Goal: Consume media (video, audio): Consume media (video, audio)

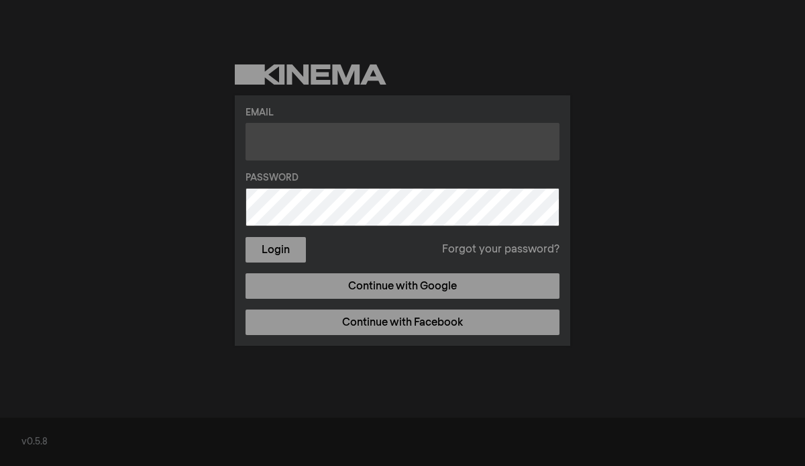
click at [336, 147] on input "text" at bounding box center [403, 142] width 314 height 38
click at [307, 146] on input "text" at bounding box center [403, 142] width 314 height 38
type input "[PERSON_NAME][EMAIL_ADDRESS][PERSON_NAME][DOMAIN_NAME]"
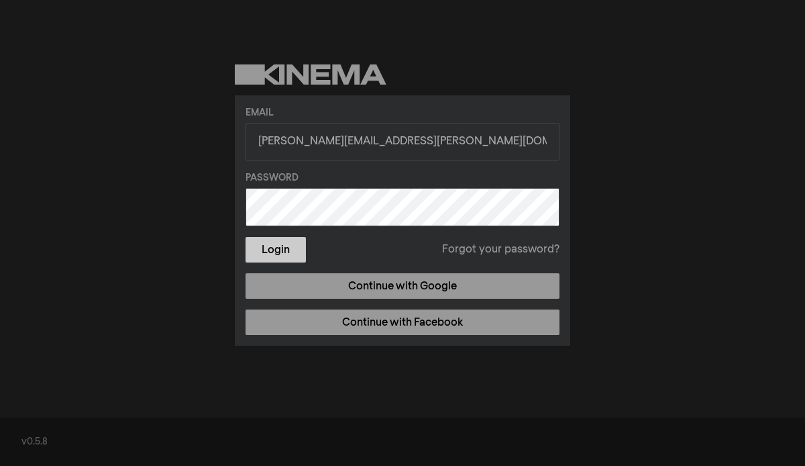
click at [281, 254] on button "Login" at bounding box center [276, 250] width 60 height 26
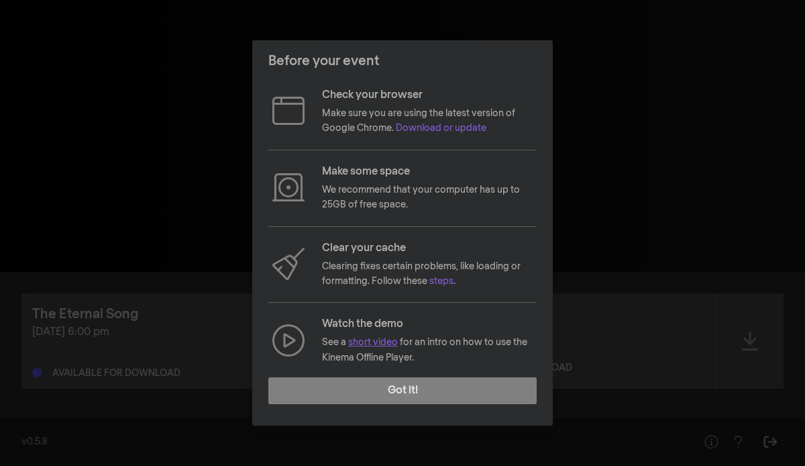
click at [372, 344] on link "short video" at bounding box center [373, 342] width 50 height 9
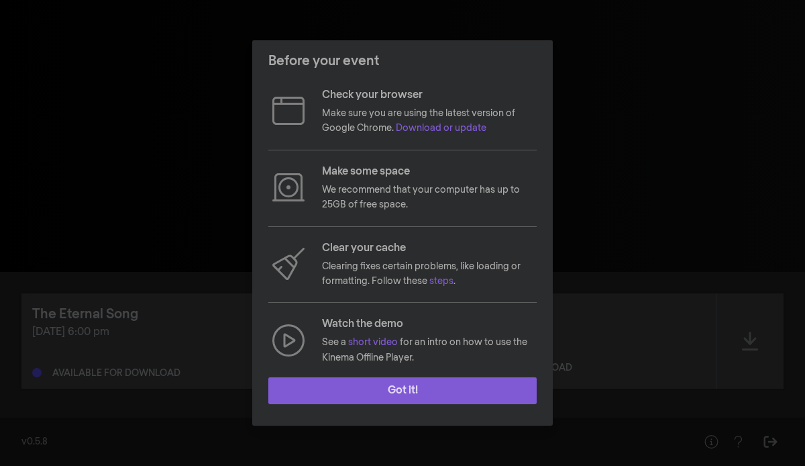
click at [402, 389] on button "Got it!" at bounding box center [402, 390] width 268 height 27
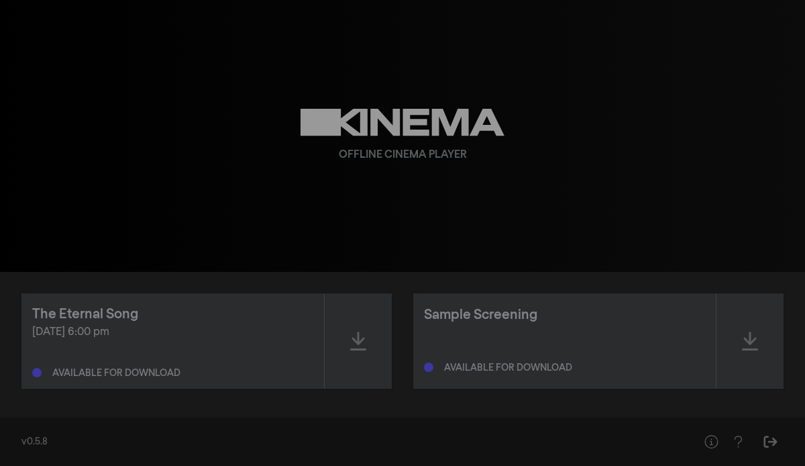
scroll to position [2, 0]
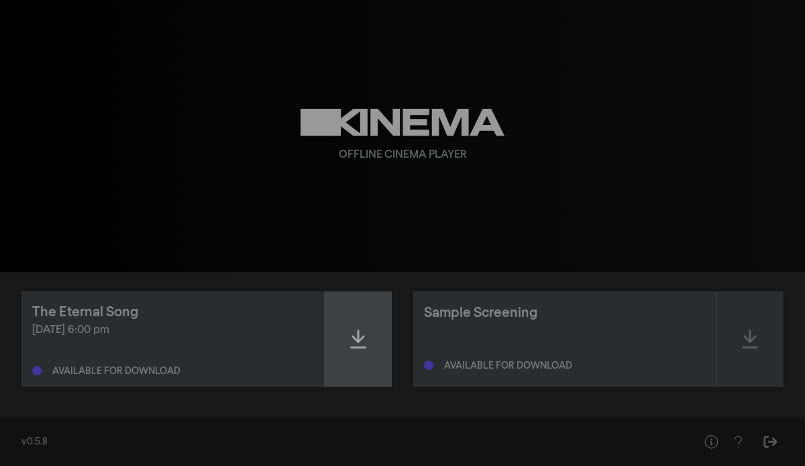
click at [361, 348] on icon at bounding box center [358, 338] width 16 height 21
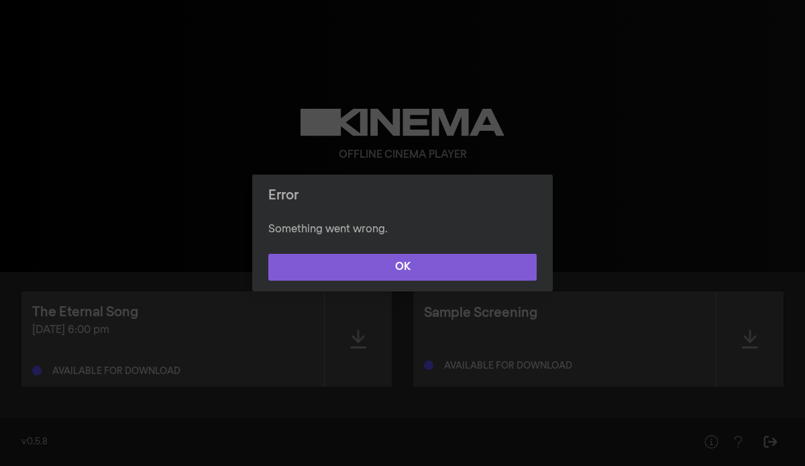
click at [398, 274] on button "OK" at bounding box center [402, 267] width 268 height 27
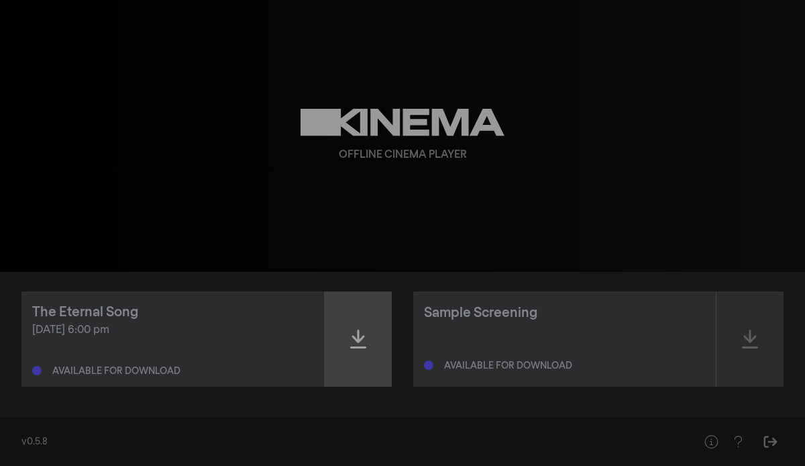
click at [359, 344] on icon at bounding box center [358, 338] width 16 height 21
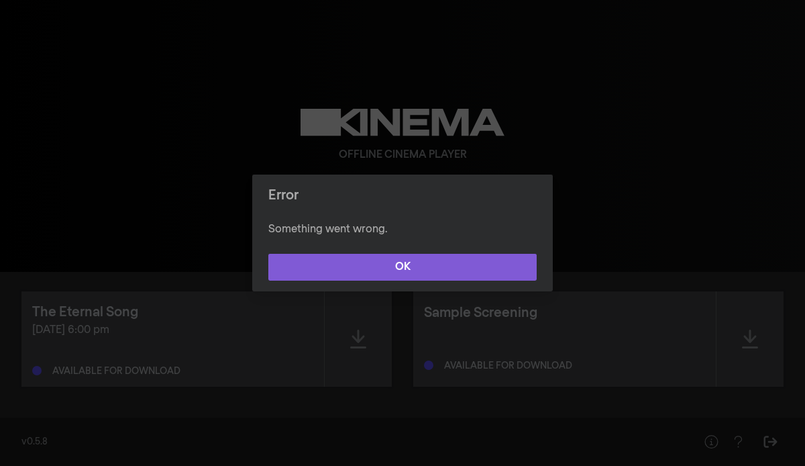
click at [405, 276] on button "OK" at bounding box center [402, 267] width 268 height 27
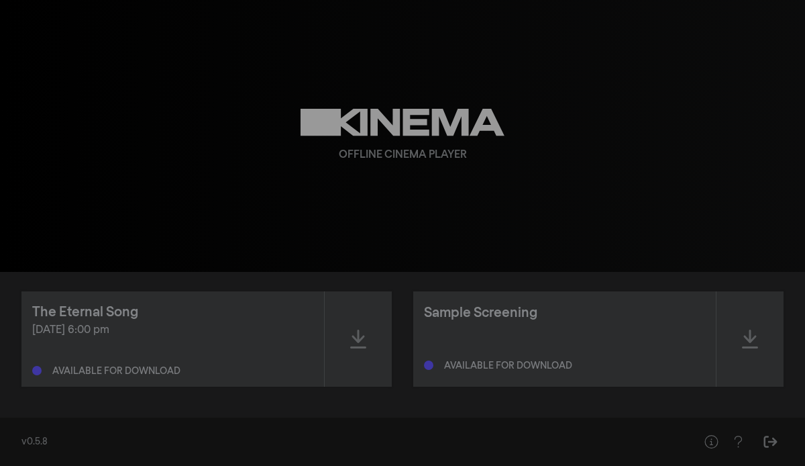
scroll to position [0, 0]
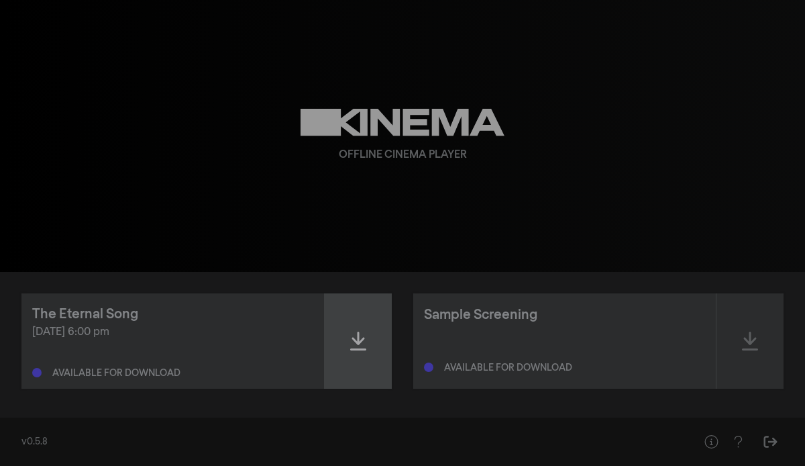
click at [359, 350] on icon at bounding box center [358, 341] width 16 height 19
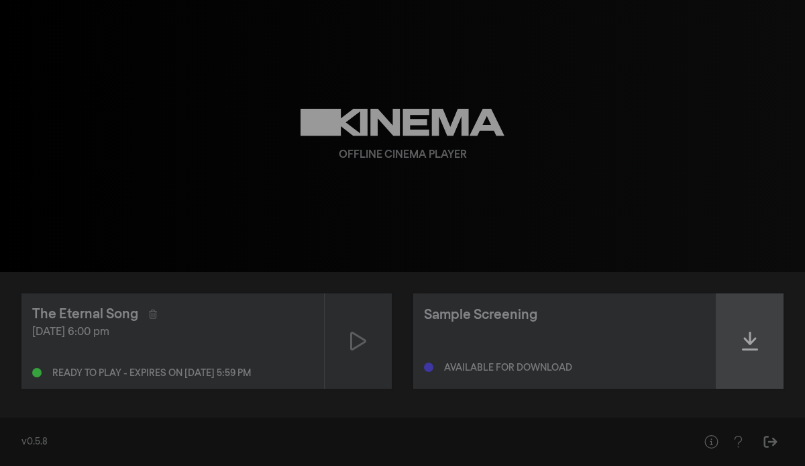
click at [752, 346] on icon at bounding box center [750, 340] width 16 height 21
click at [753, 342] on icon at bounding box center [750, 340] width 16 height 21
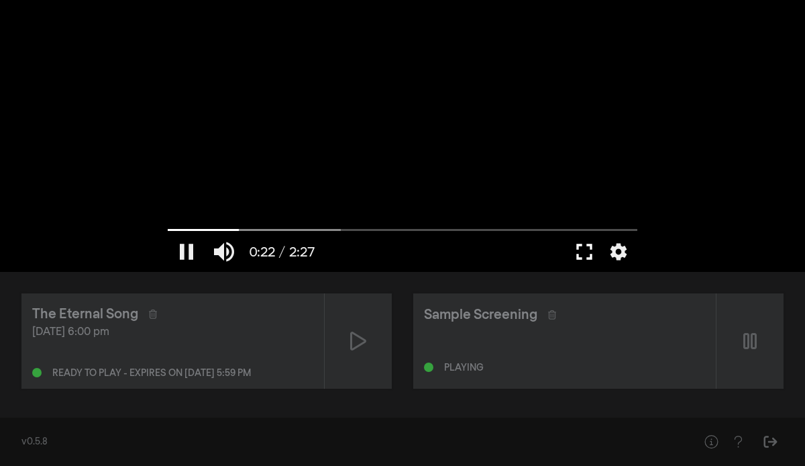
click at [585, 255] on button "fullscreen" at bounding box center [585, 252] width 38 height 40
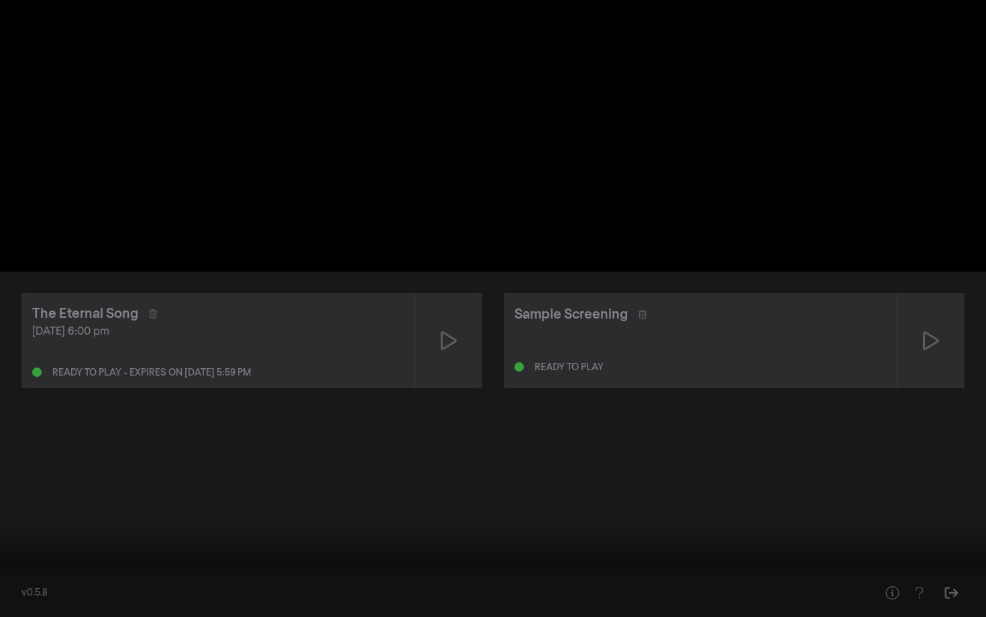
click at [405, 465] on input "Seek" at bounding box center [493, 575] width 973 height 8
click at [556, 465] on input "Seek" at bounding box center [493, 575] width 973 height 8
click at [641, 465] on div at bounding box center [534, 597] width 748 height 40
click at [657, 465] on input "Seek" at bounding box center [493, 575] width 973 height 8
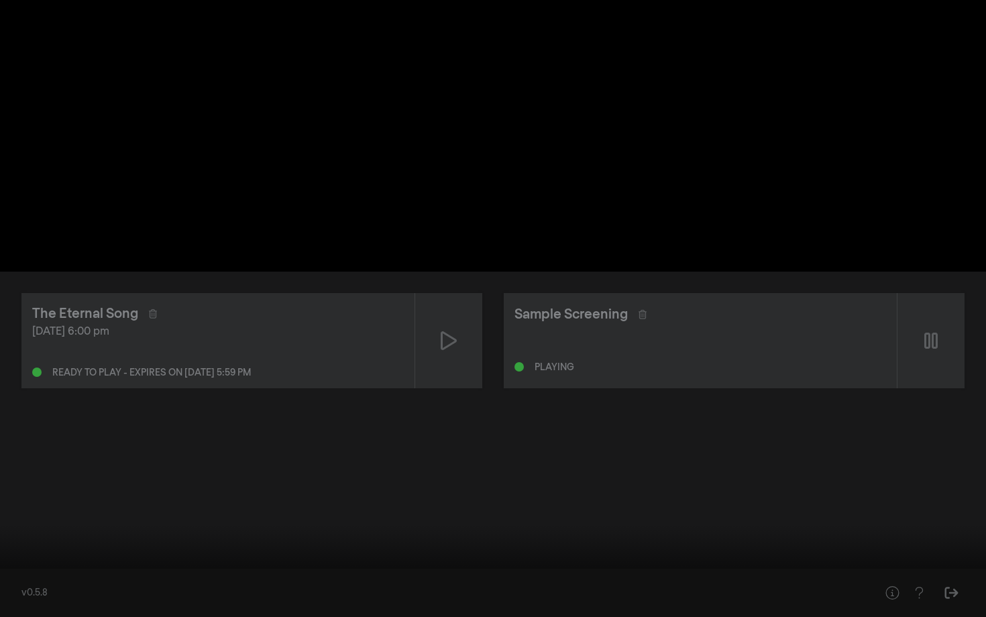
click at [800, 465] on input "Seek" at bounding box center [493, 575] width 973 height 8
click at [805, 465] on input "Seek" at bounding box center [493, 575] width 973 height 8
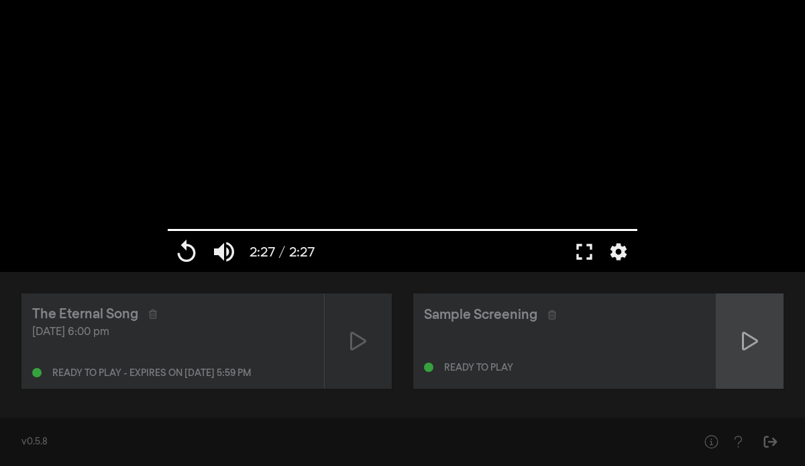
click at [744, 343] on icon at bounding box center [750, 341] width 16 height 19
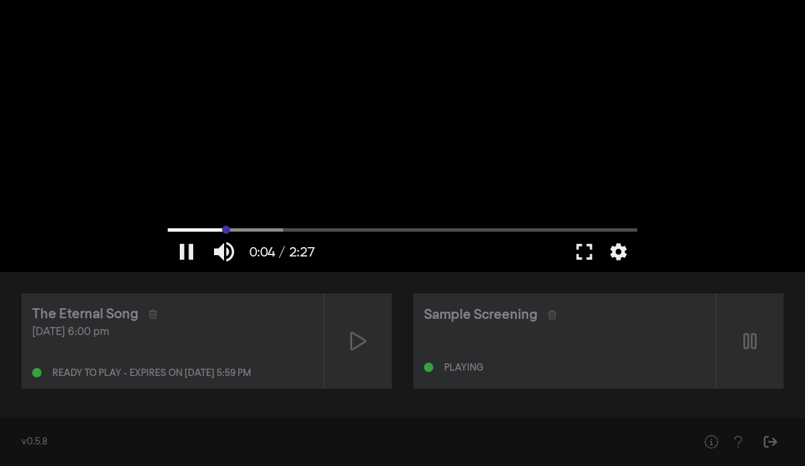
click at [226, 227] on input "Seek" at bounding box center [403, 229] width 470 height 8
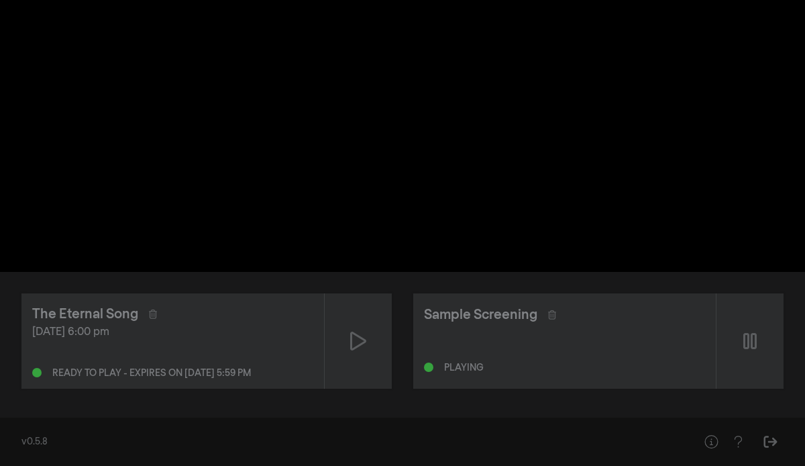
scroll to position [2, 0]
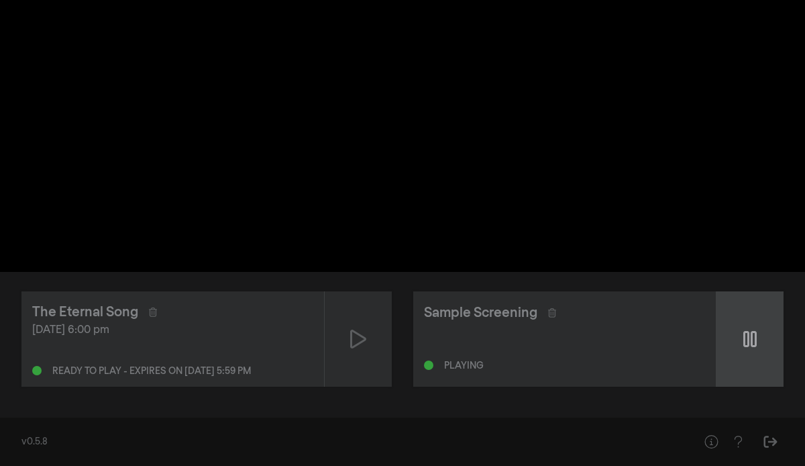
click at [754, 340] on icon at bounding box center [750, 338] width 13 height 21
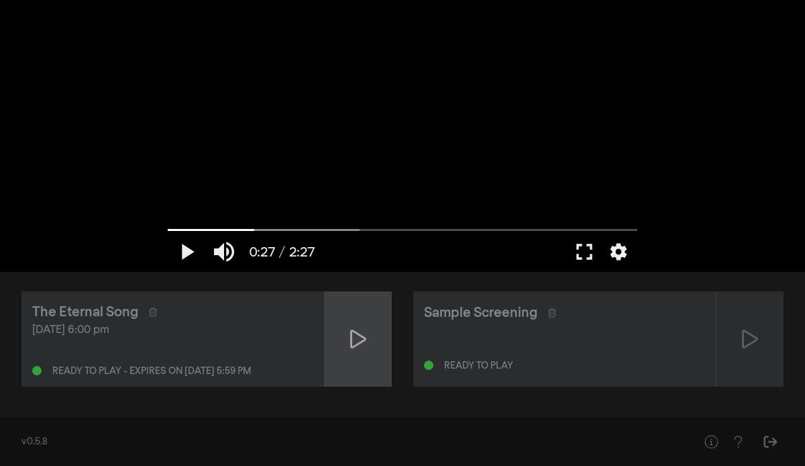
click at [360, 343] on icon at bounding box center [358, 339] width 16 height 19
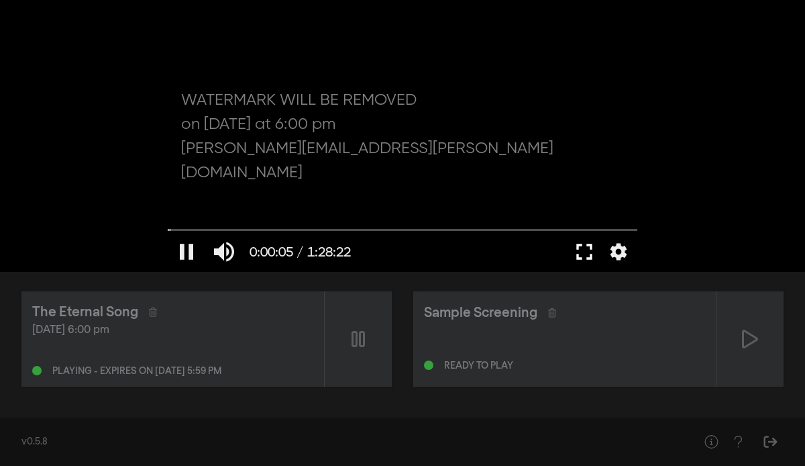
click at [586, 254] on button "fullscreen" at bounding box center [585, 252] width 38 height 40
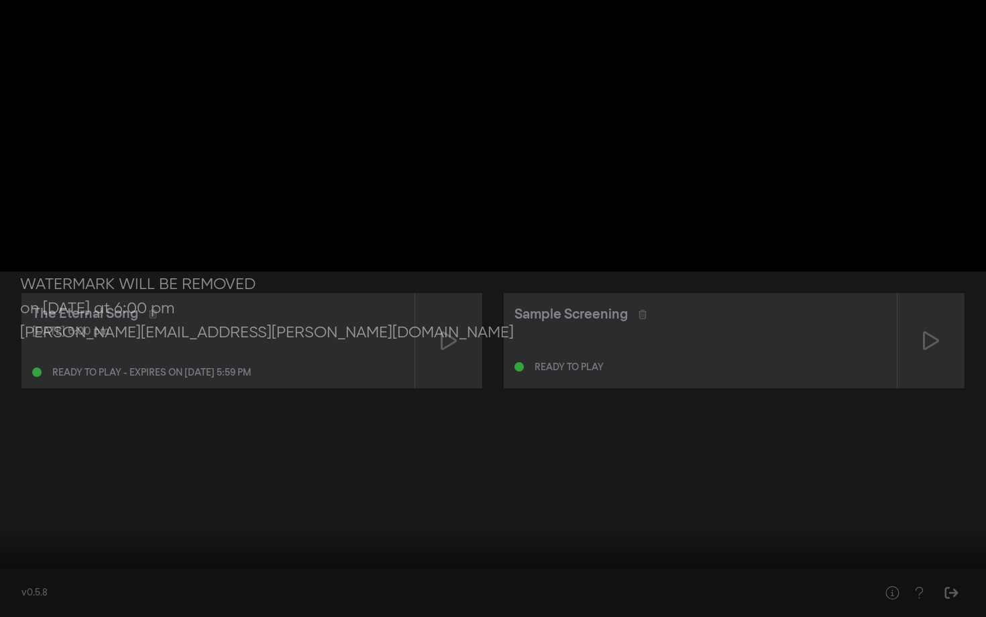
click at [62, 465] on input "Seek" at bounding box center [493, 575] width 973 height 8
click at [25, 465] on button "pause" at bounding box center [26, 597] width 38 height 40
type input "284.842877"
